Goal: Task Accomplishment & Management: Use online tool/utility

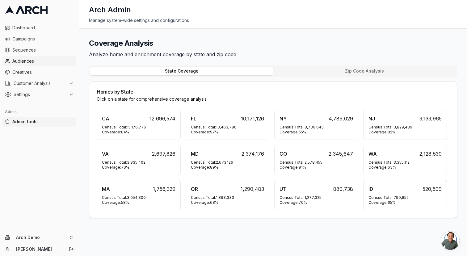
click at [26, 58] on span "Audiences" at bounding box center [43, 61] width 62 height 6
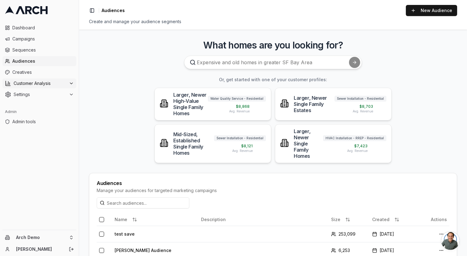
click at [33, 79] on button "Customer Analysis" at bounding box center [39, 84] width 74 height 10
click at [46, 103] on span "Customer Profiles" at bounding box center [41, 103] width 36 height 6
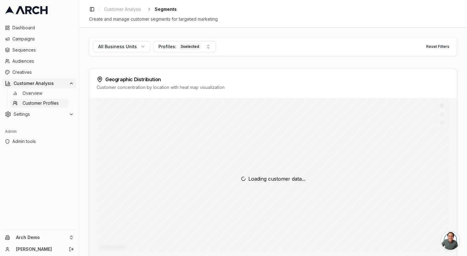
scroll to position [19, 0]
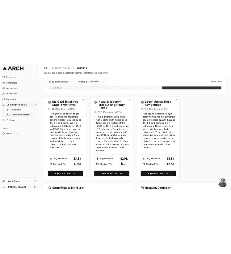
scroll to position [198, 0]
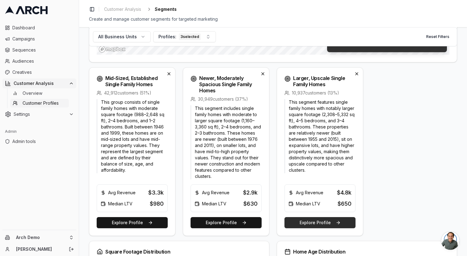
click at [321, 221] on button "Explore Profile" at bounding box center [320, 222] width 71 height 11
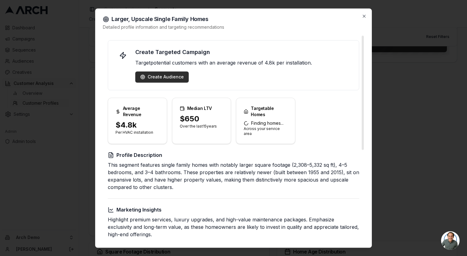
click at [163, 78] on div "Create Audience" at bounding box center [162, 77] width 44 height 6
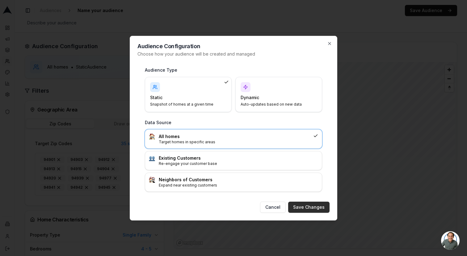
click at [313, 209] on button "Save Changes" at bounding box center [308, 207] width 41 height 11
